Goal: Find specific page/section: Find specific page/section

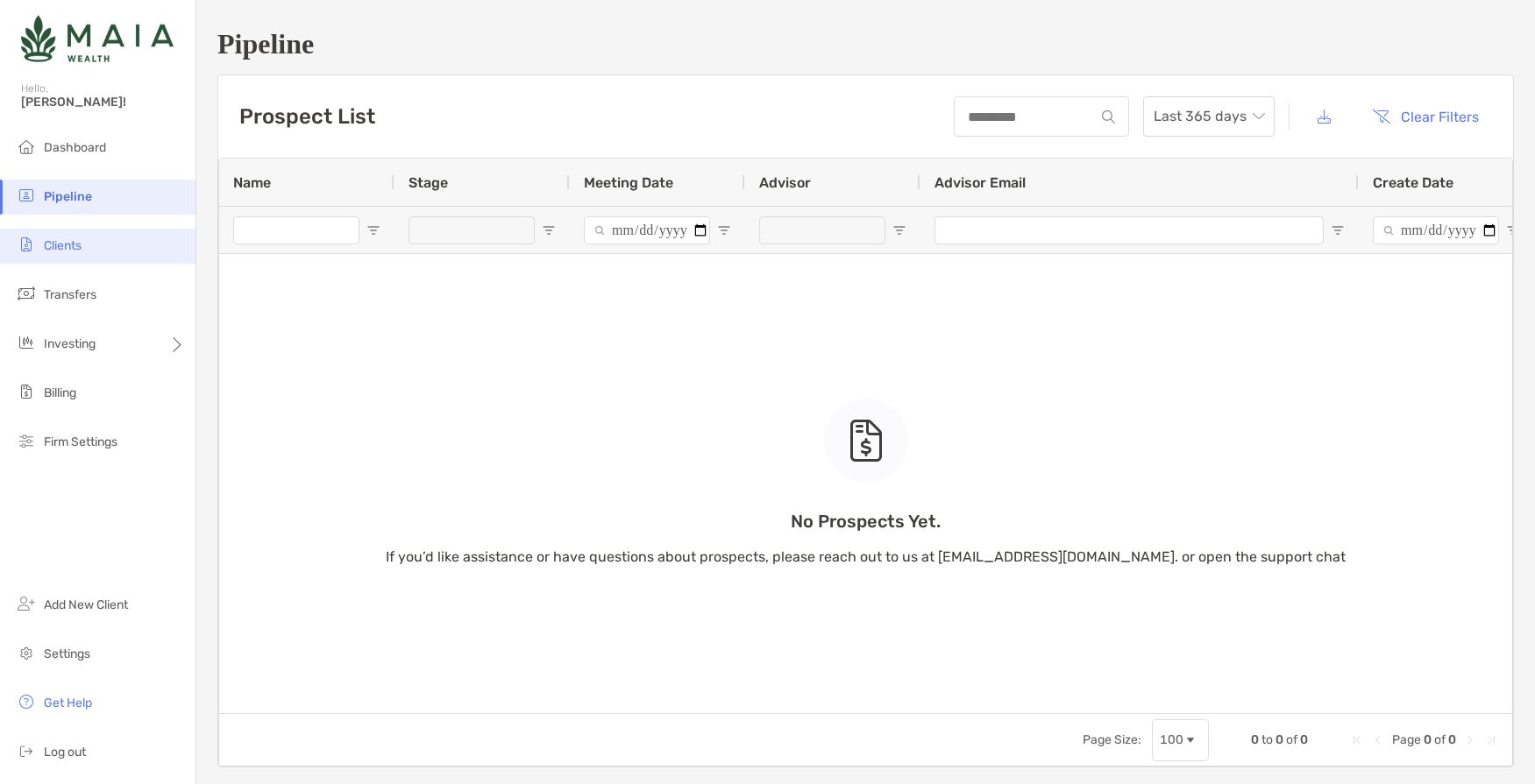
drag, startPoint x: 86, startPoint y: 247, endPoint x: 50, endPoint y: 245, distance: 36.1
click at [85, 247] on li "Clients" at bounding box center [97, 246] width 195 height 35
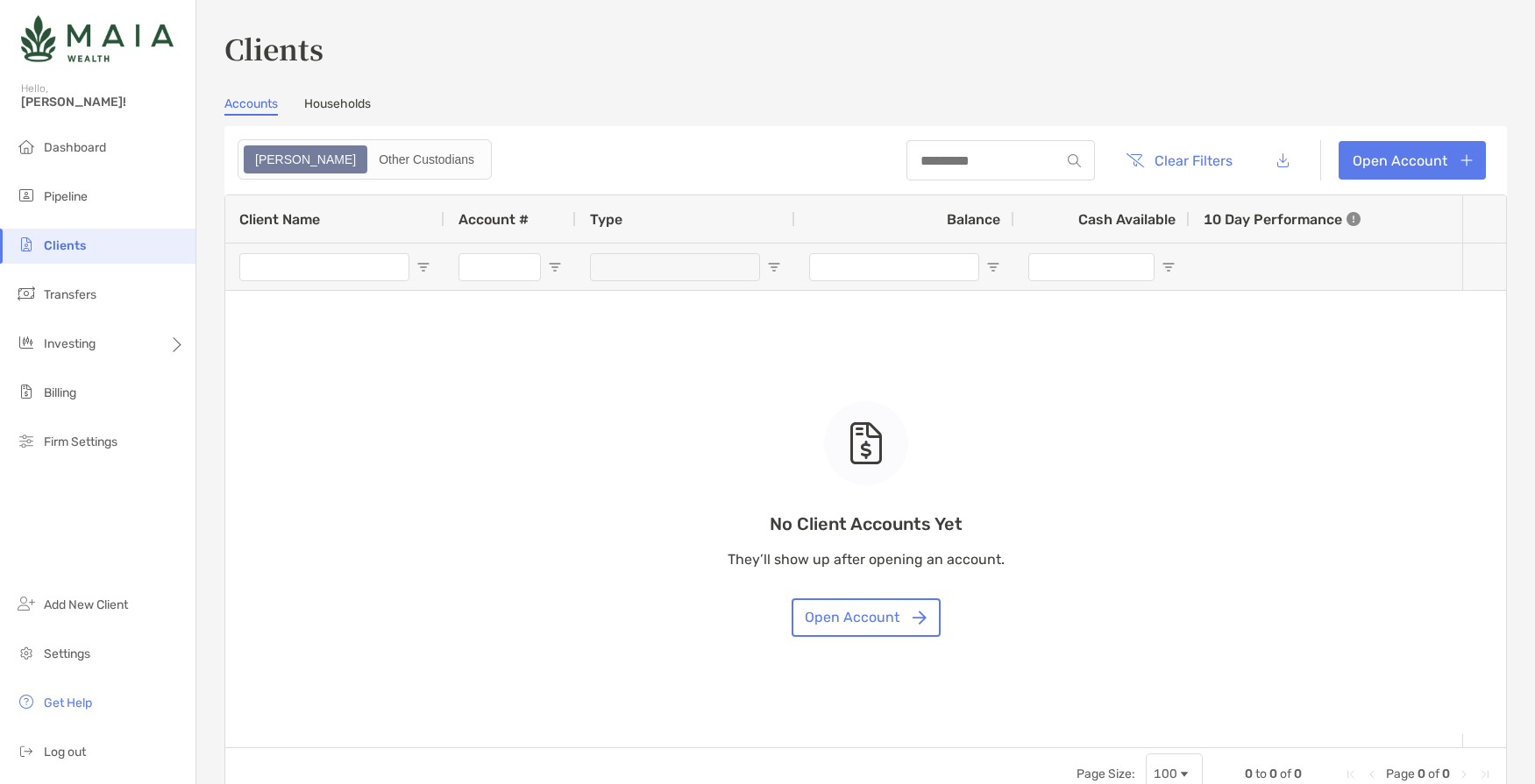
click at [258, 268] on div "No Client Accounts Yet They’ll show up after opening an account. Open Account" at bounding box center [865, 471] width 1280 height 553
click at [264, 273] on div "No Client Accounts Yet They’ll show up after opening an account. Open Account" at bounding box center [865, 471] width 1280 height 553
click at [74, 191] on span "Pipeline" at bounding box center [65, 197] width 44 height 15
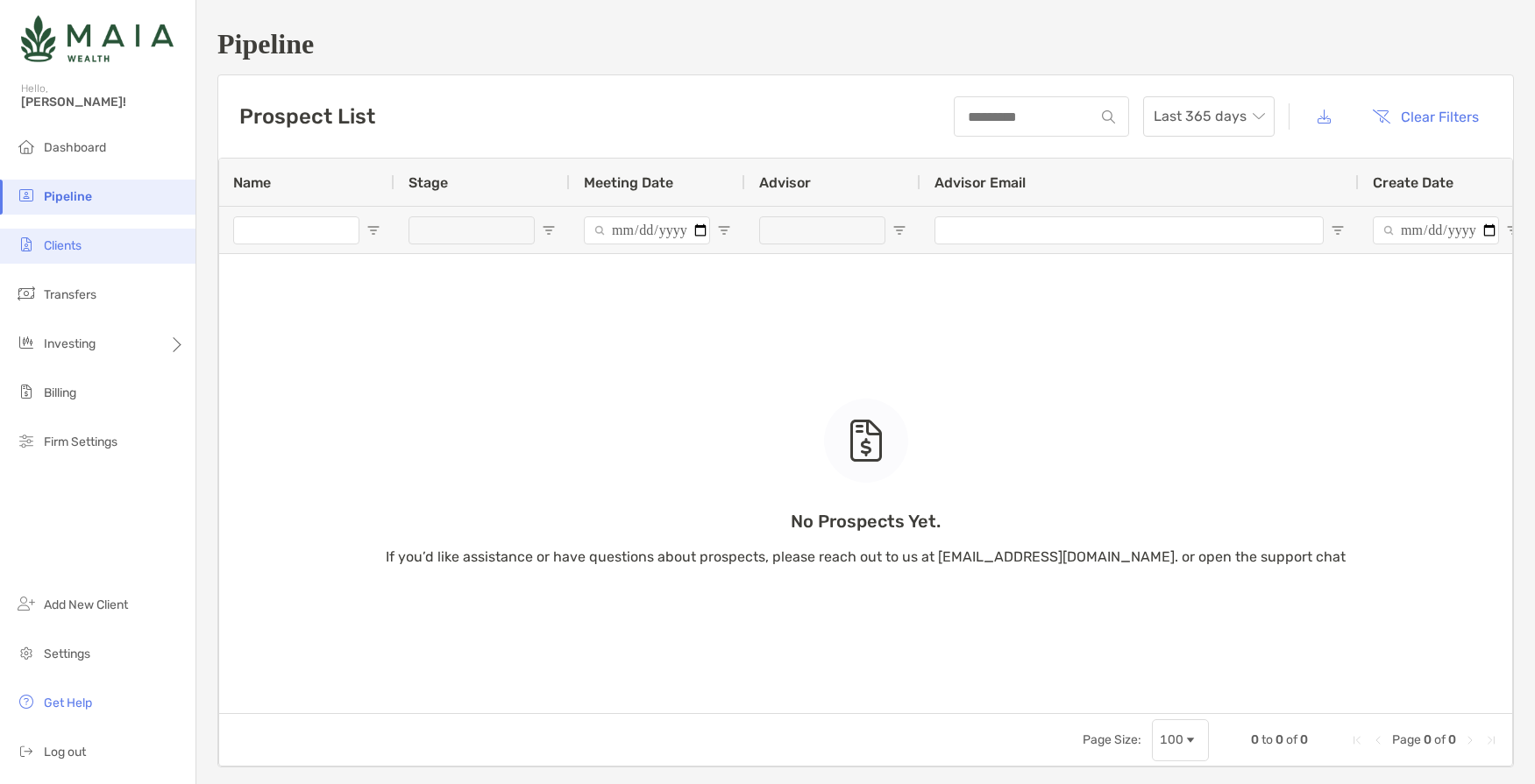
click at [89, 246] on li "Clients" at bounding box center [97, 246] width 195 height 35
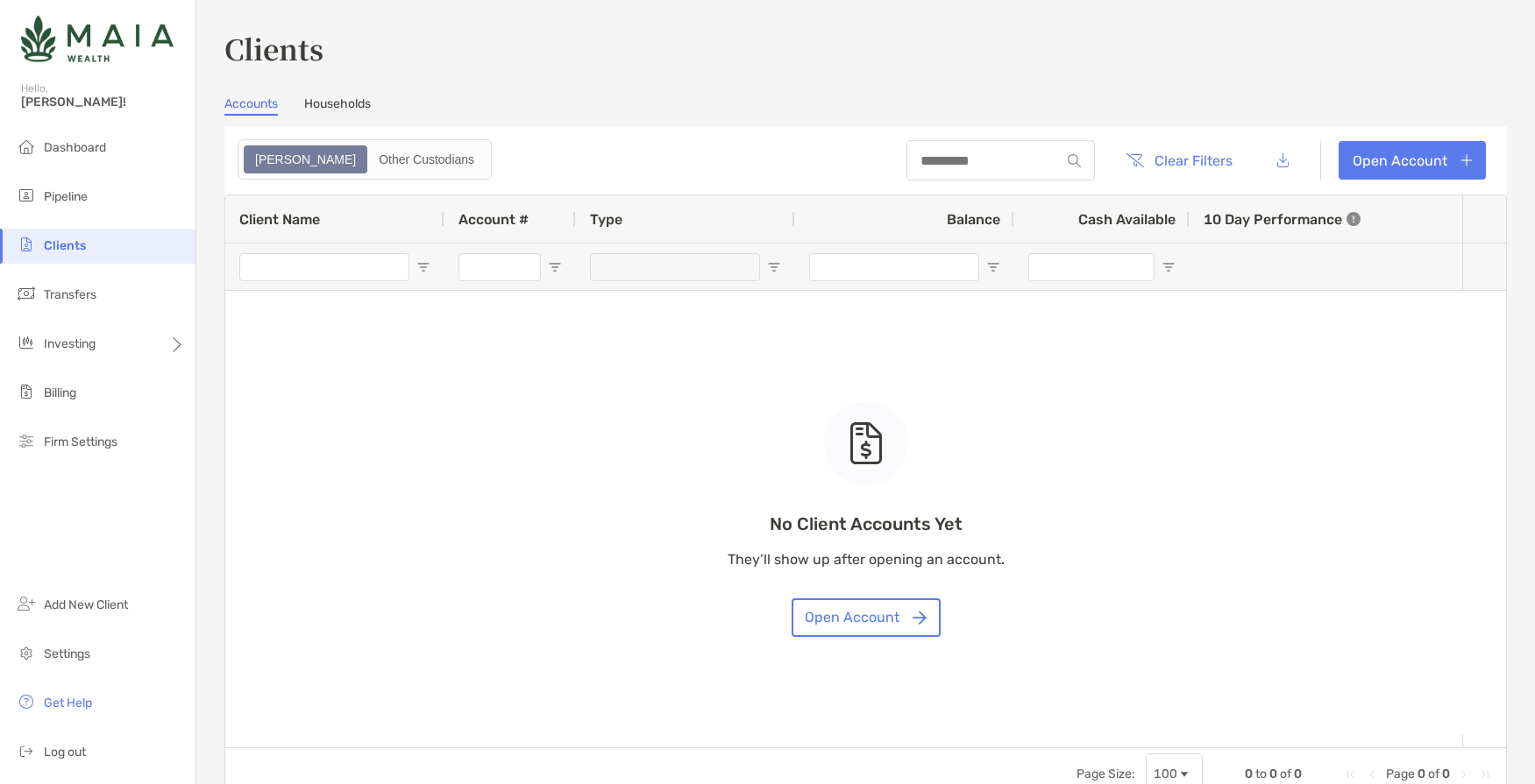
click at [269, 265] on div "No Client Accounts Yet They’ll show up after opening an account. Open Account" at bounding box center [865, 471] width 1280 height 553
click at [281, 271] on div "No Client Accounts Yet They’ll show up after opening an account. Open Account" at bounding box center [865, 471] width 1280 height 553
click at [68, 203] on span "Pipeline" at bounding box center [65, 197] width 44 height 15
